Goal: Task Accomplishment & Management: Use online tool/utility

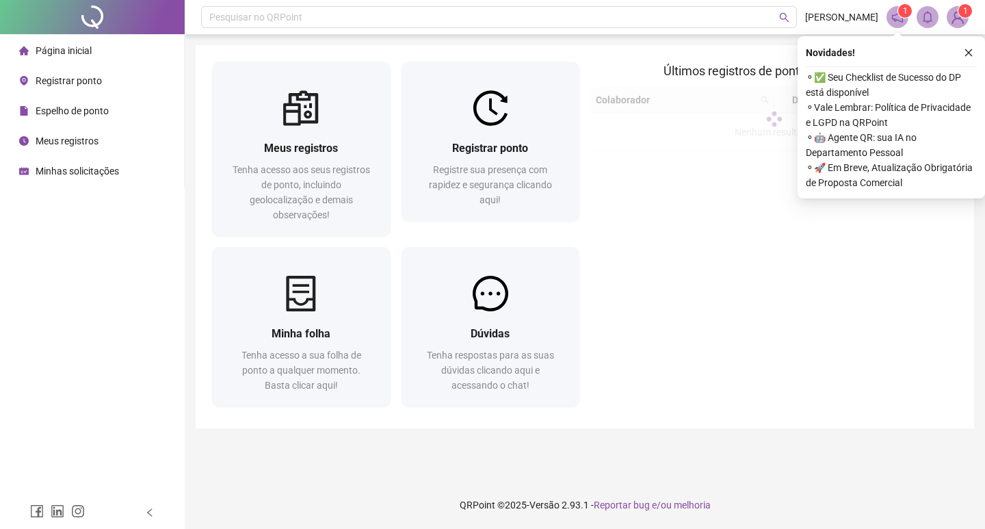
click at [31, 88] on div "Registrar ponto" at bounding box center [60, 80] width 83 height 27
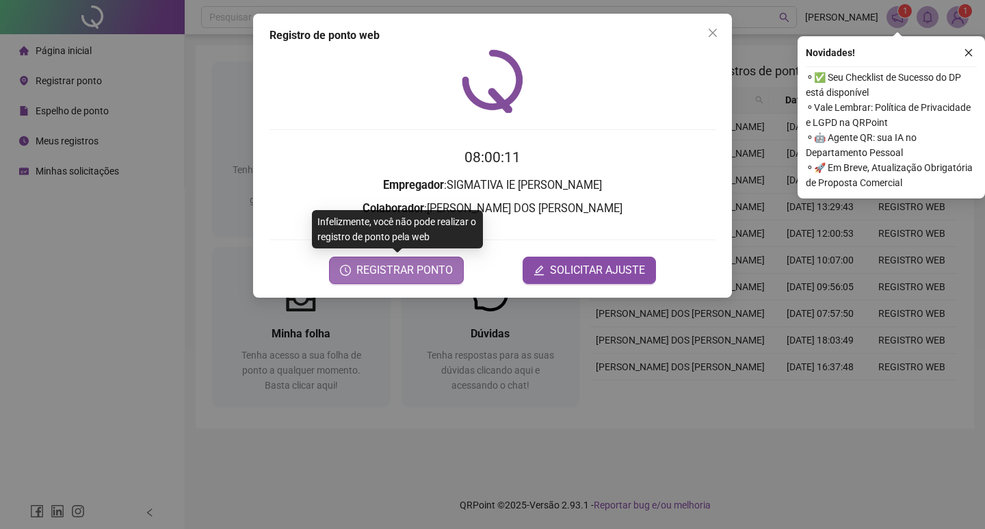
click at [363, 266] on span "REGISTRAR PONTO" at bounding box center [404, 270] width 96 height 16
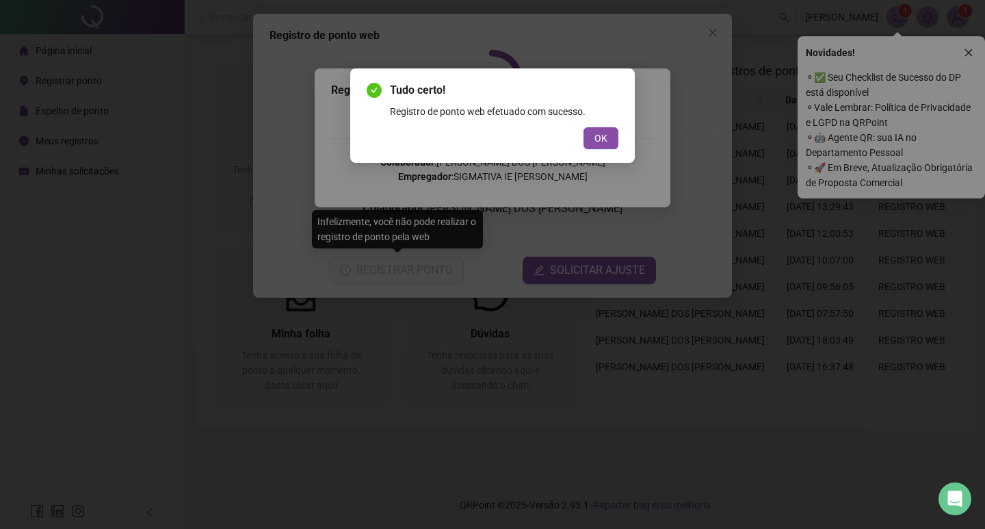
click at [593, 137] on button "OK" at bounding box center [600, 138] width 35 height 22
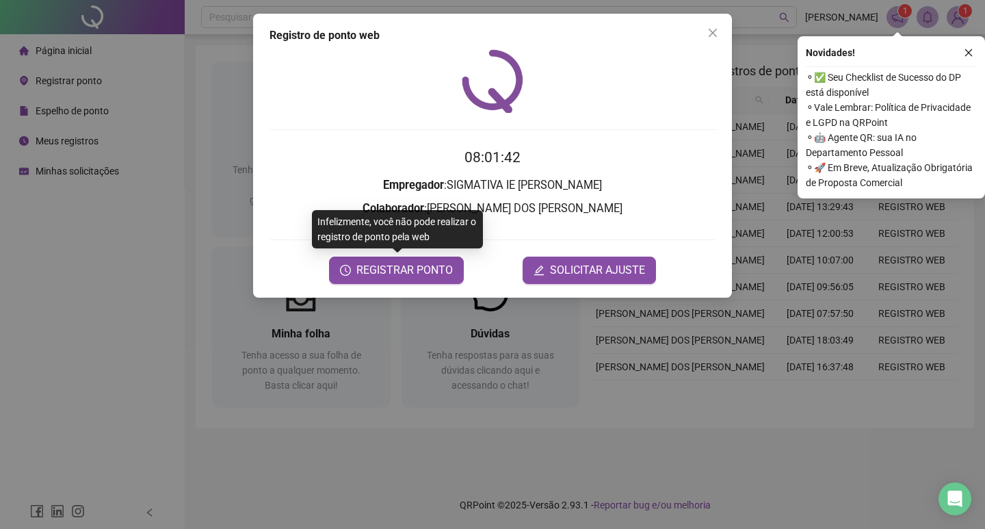
click at [608, 44] on div "Registro de ponto web 08:01:42 Empregador : SIGMATIVA IE PAULO LOPES Colaborado…" at bounding box center [492, 156] width 479 height 284
click at [718, 29] on span "Close" at bounding box center [713, 32] width 22 height 11
